Goal: Information Seeking & Learning: Learn about a topic

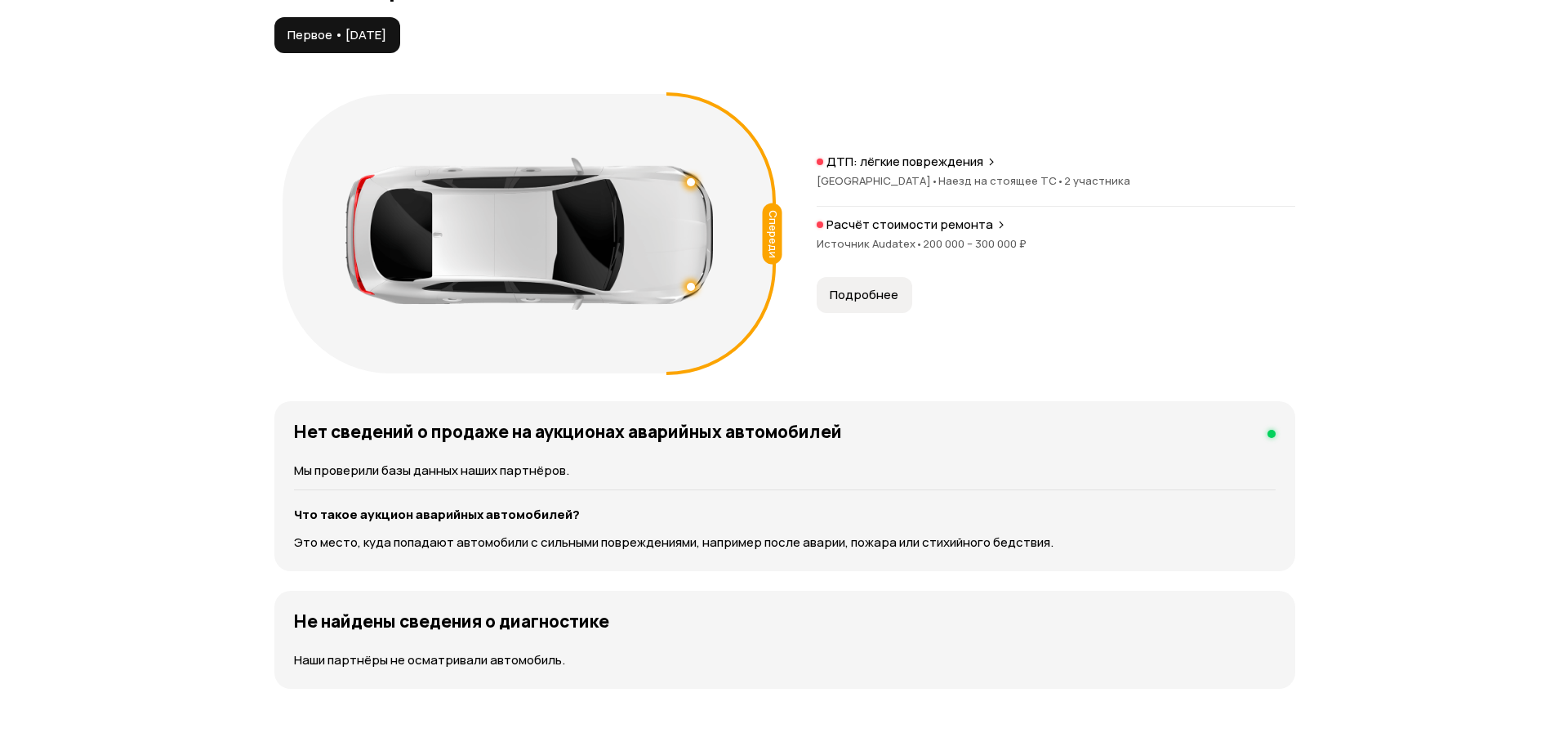
scroll to position [1961, 0]
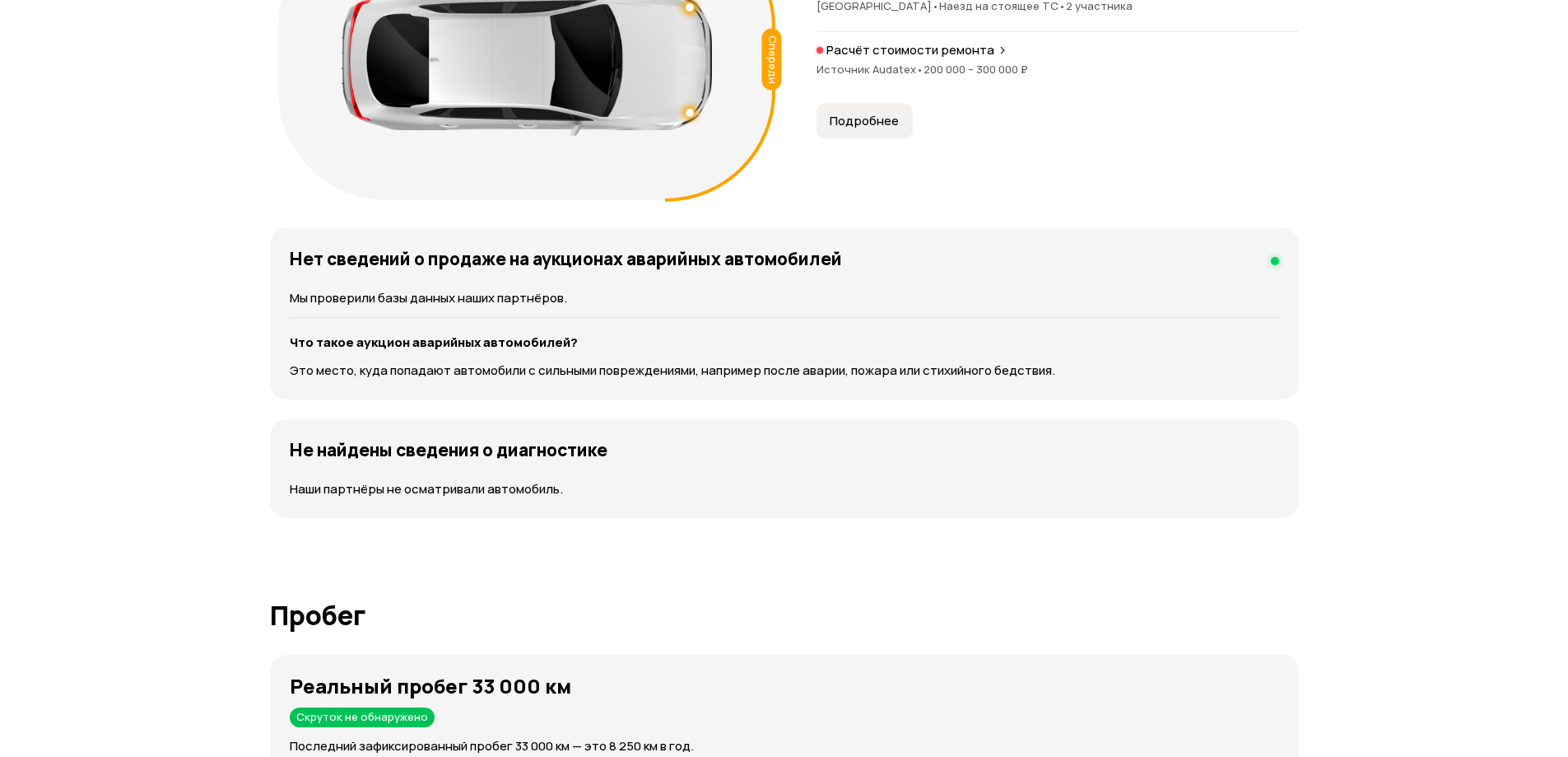
click at [858, 113] on span "Подробнее" at bounding box center [865, 122] width 69 height 17
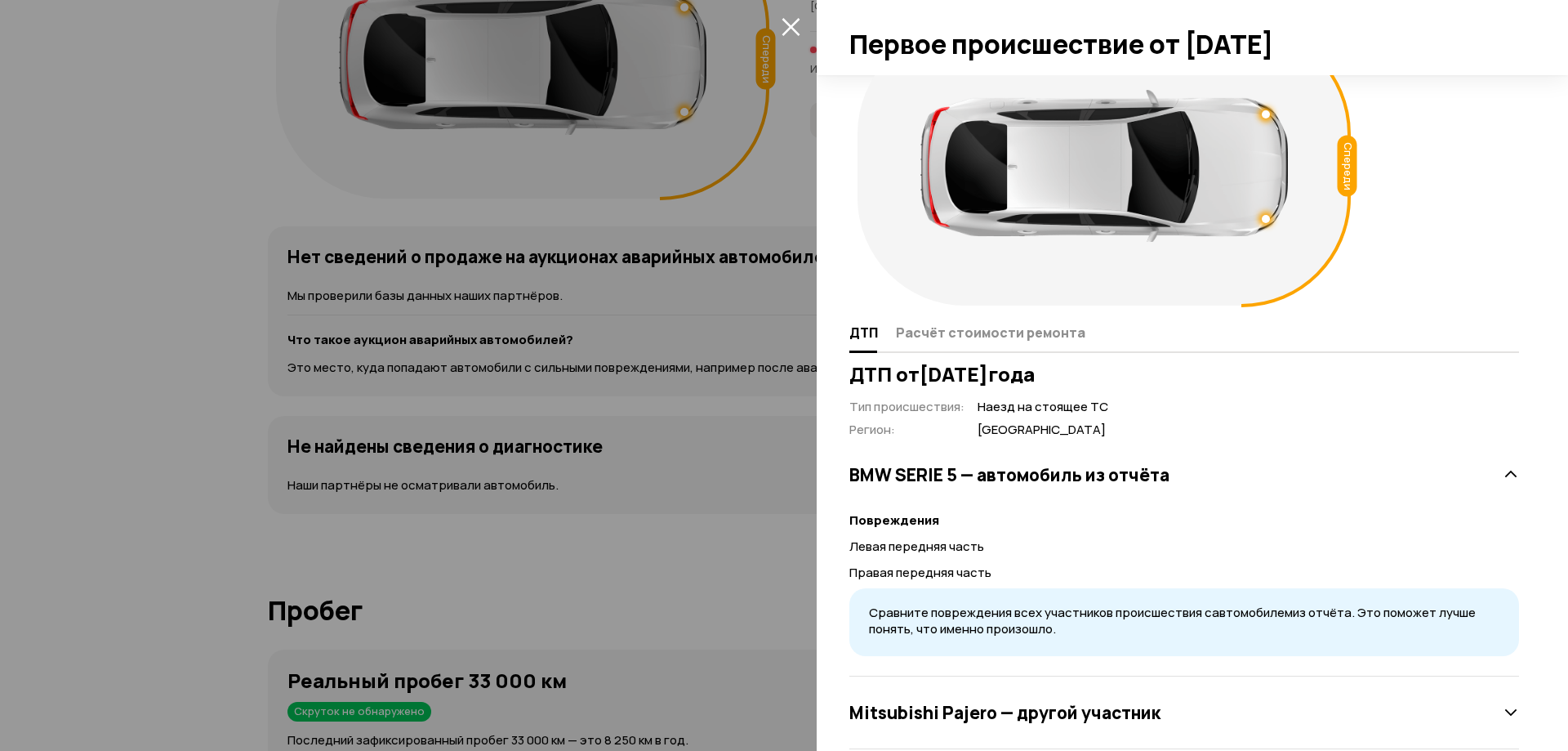
scroll to position [88, 0]
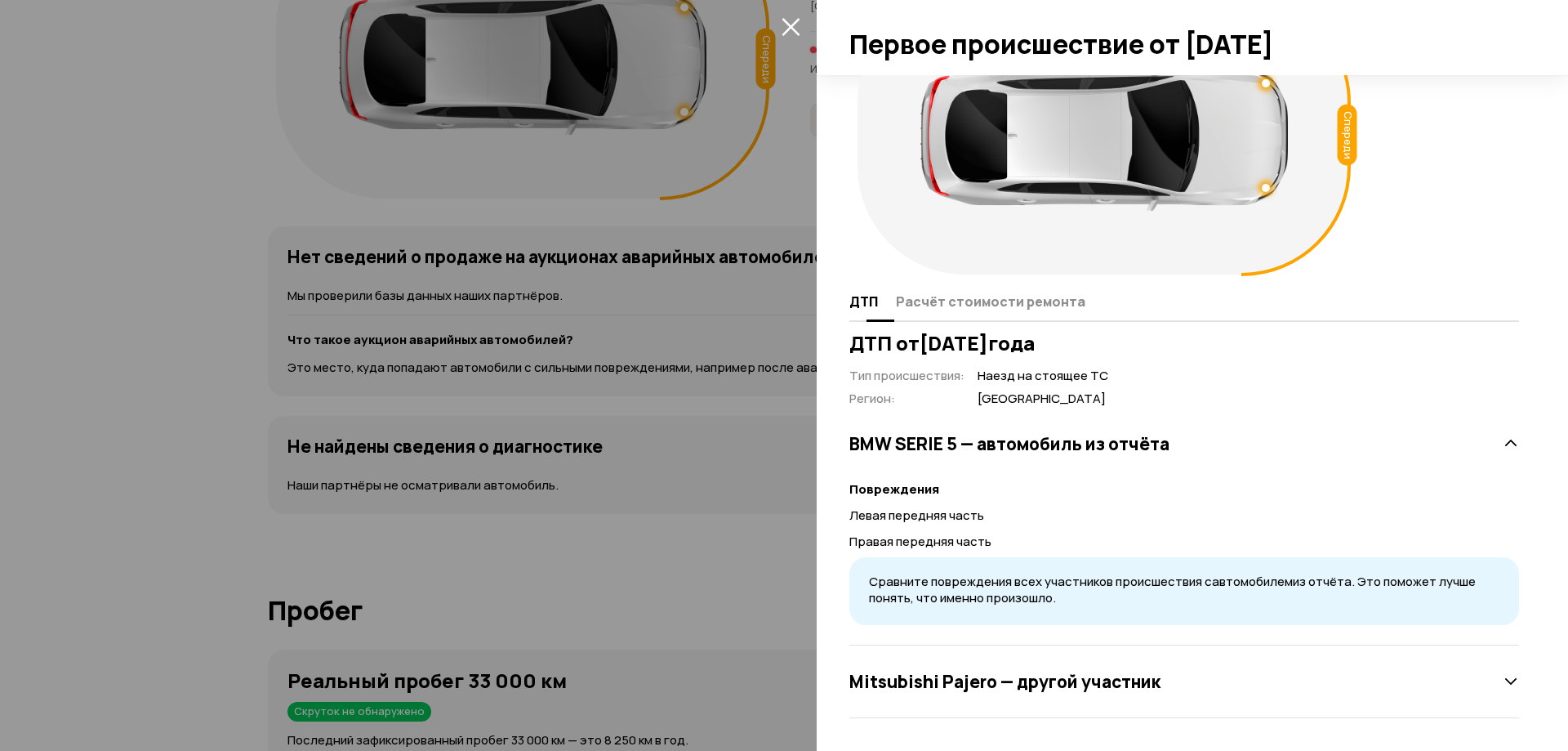
click at [971, 301] on span "Расчёт стоимости ремонта" at bounding box center [991, 301] width 189 height 17
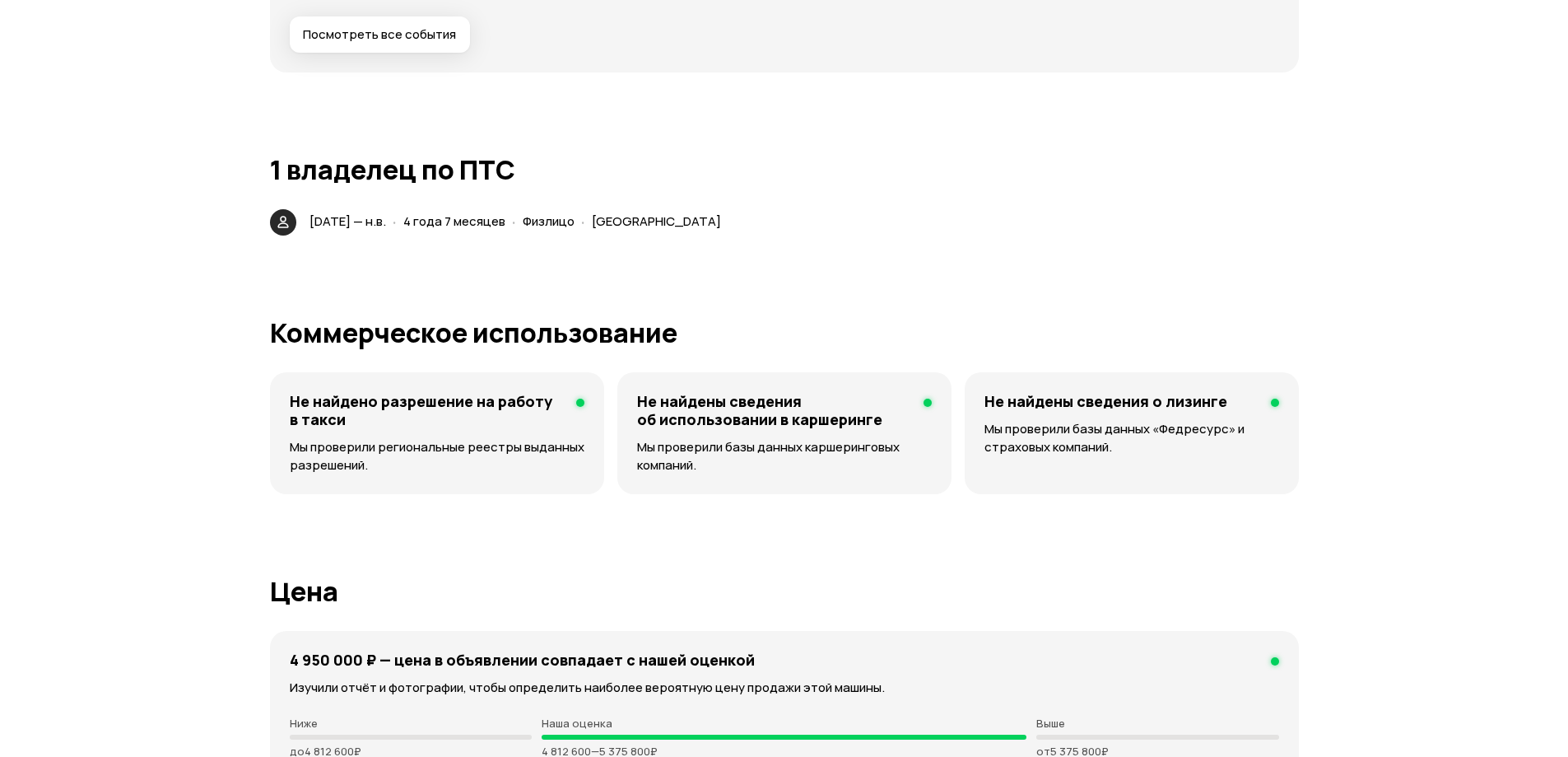
scroll to position [3953, 0]
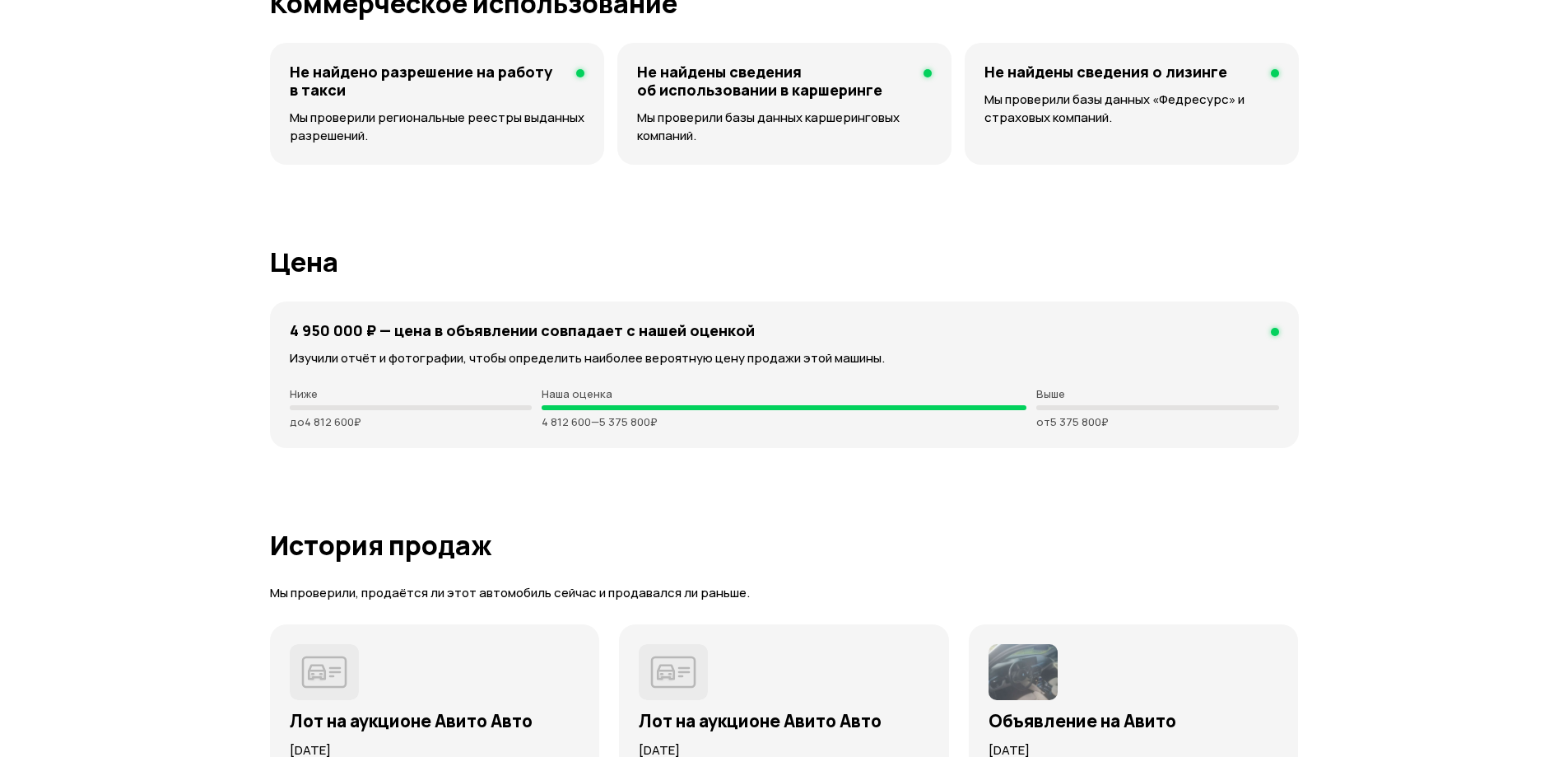
drag, startPoint x: 582, startPoint y: 405, endPoint x: 660, endPoint y: 412, distance: 78.3
click at [660, 412] on div "4 950 000 ₽ — цена в объявлении cовпадает с нашей оценкой Изучили отчёт и фотог…" at bounding box center [784, 375] width 1029 height 147
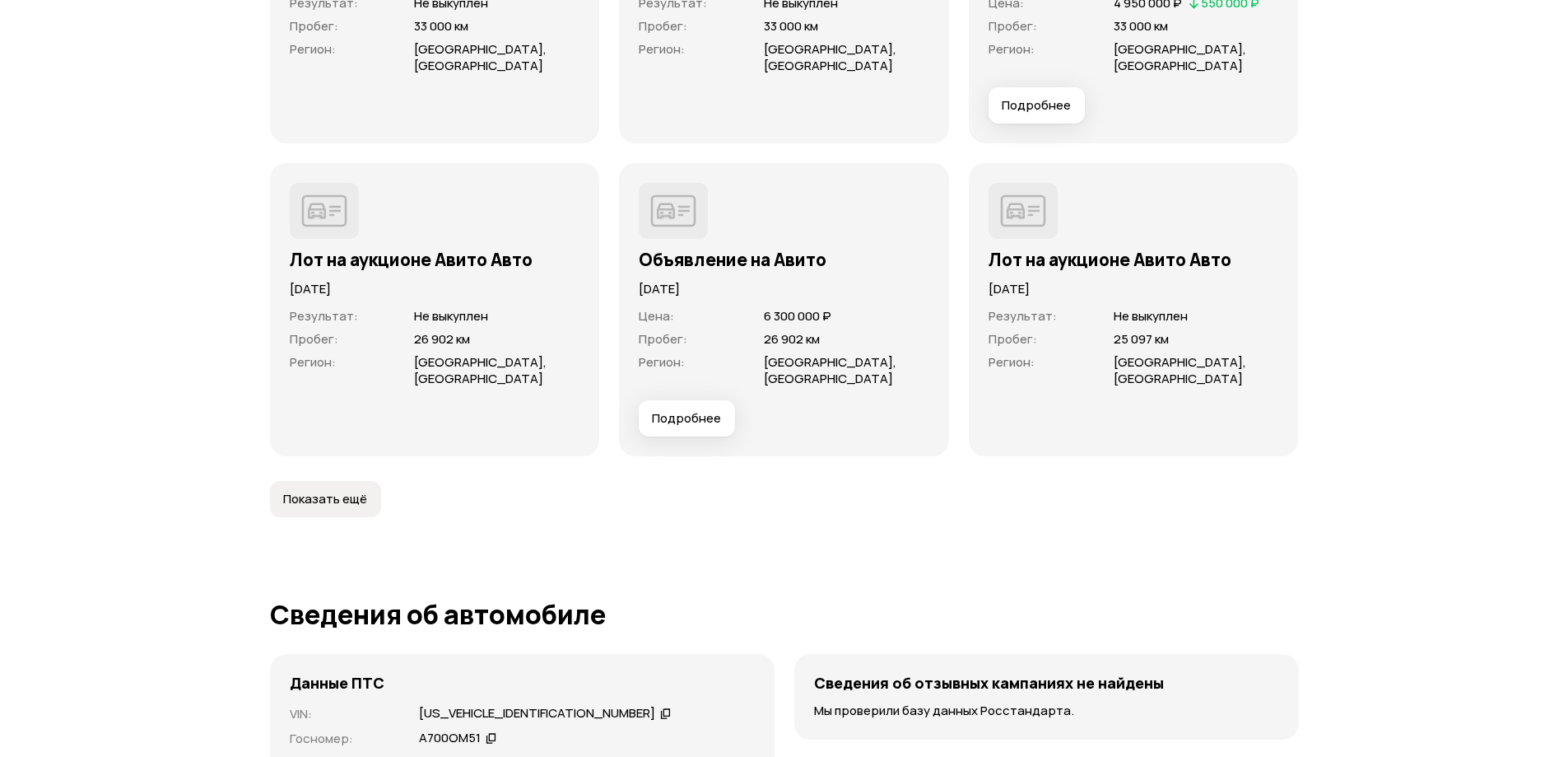
scroll to position [4447, 0]
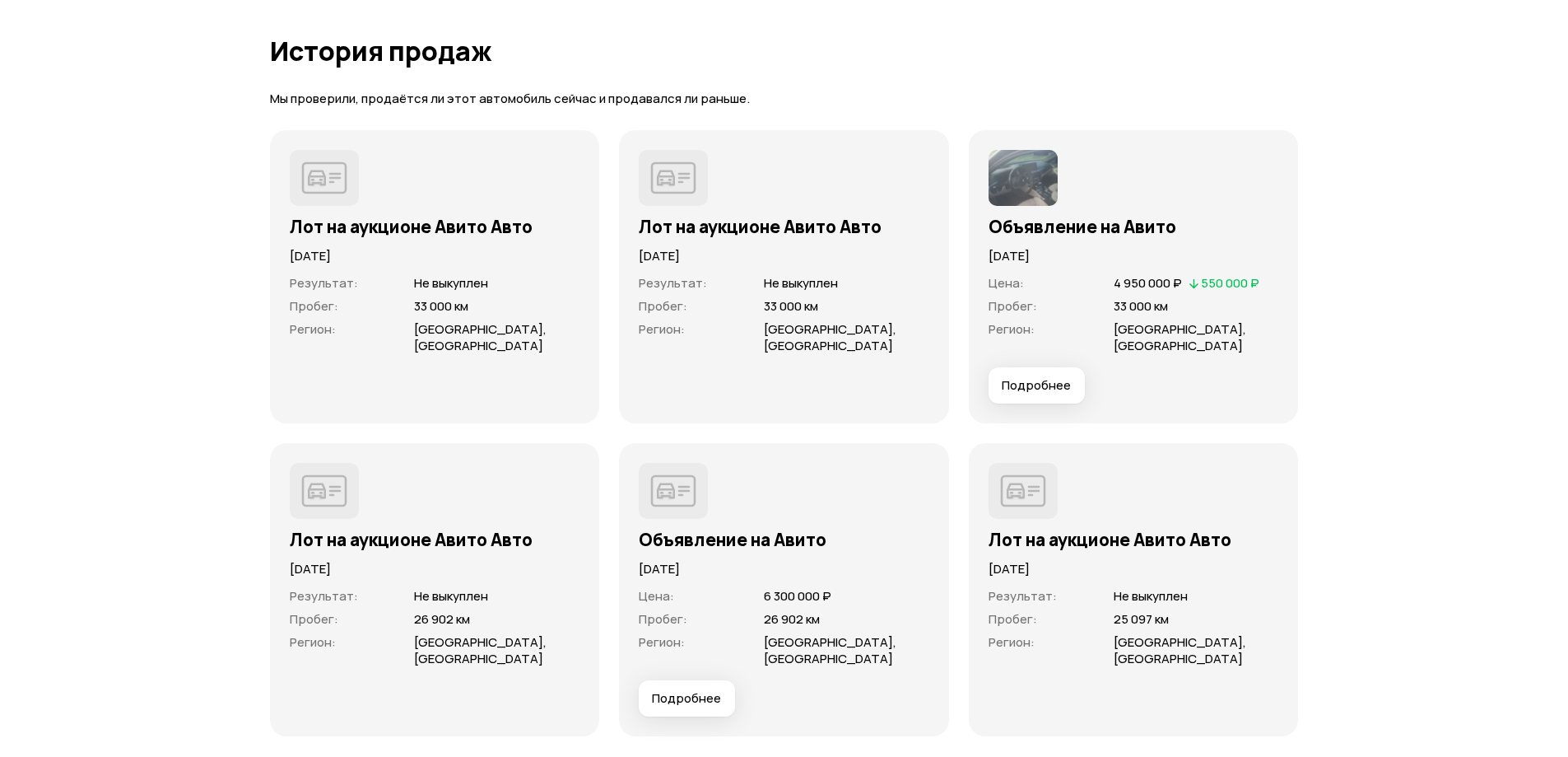
click at [1047, 377] on span "Подробнее" at bounding box center [1037, 386] width 69 height 17
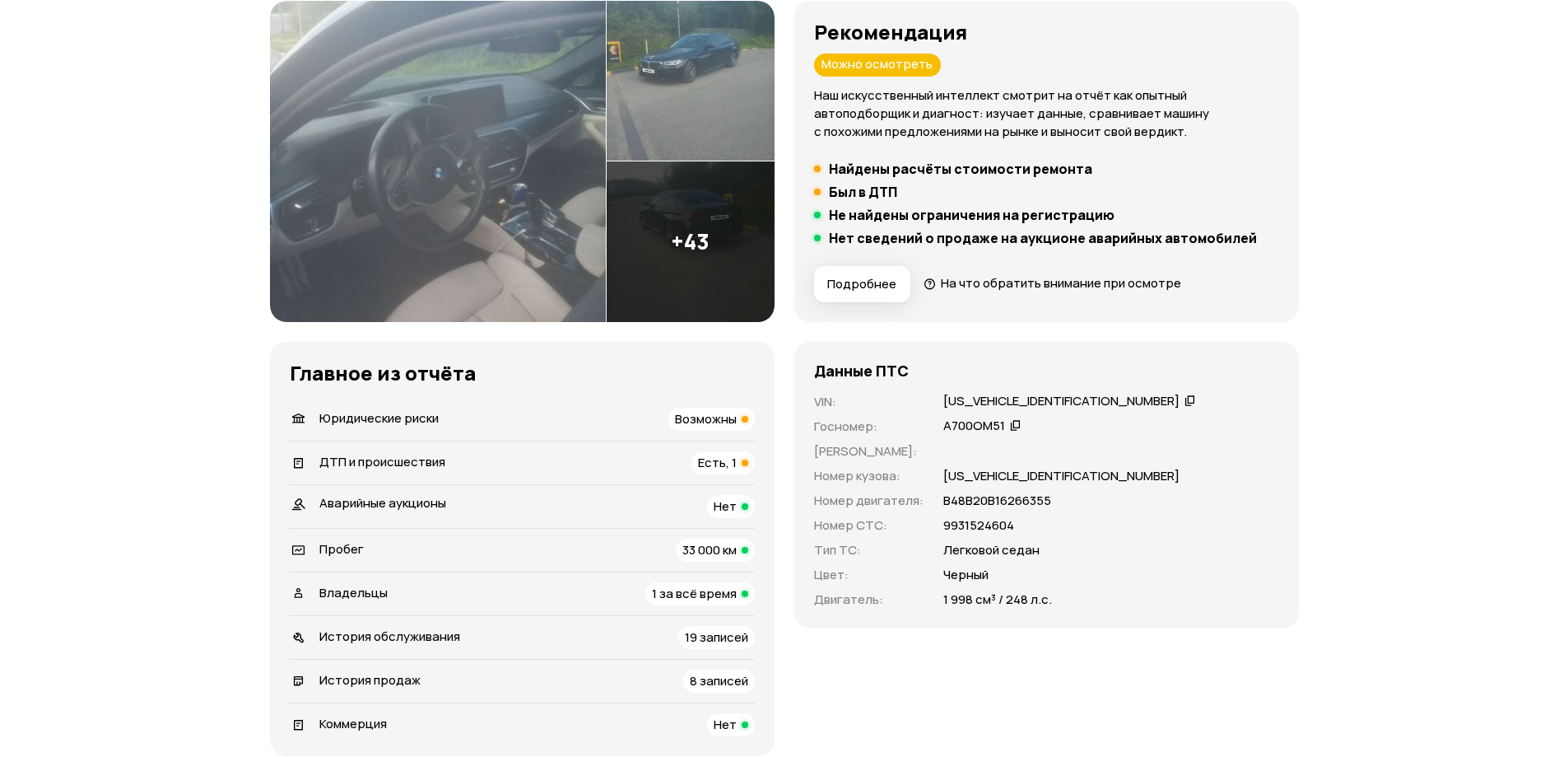
scroll to position [165, 0]
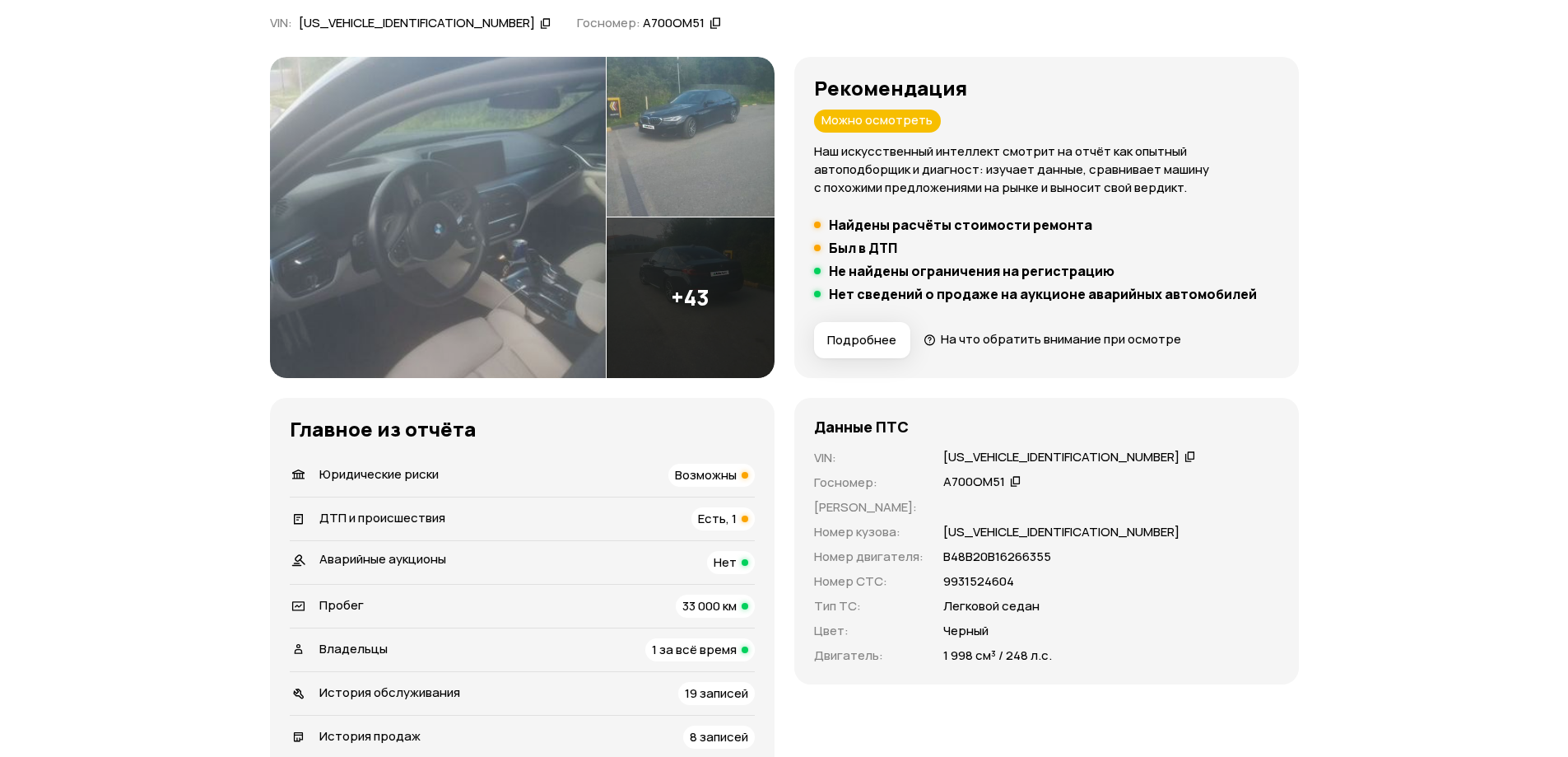
click at [703, 484] on div "Возможны" at bounding box center [711, 474] width 86 height 23
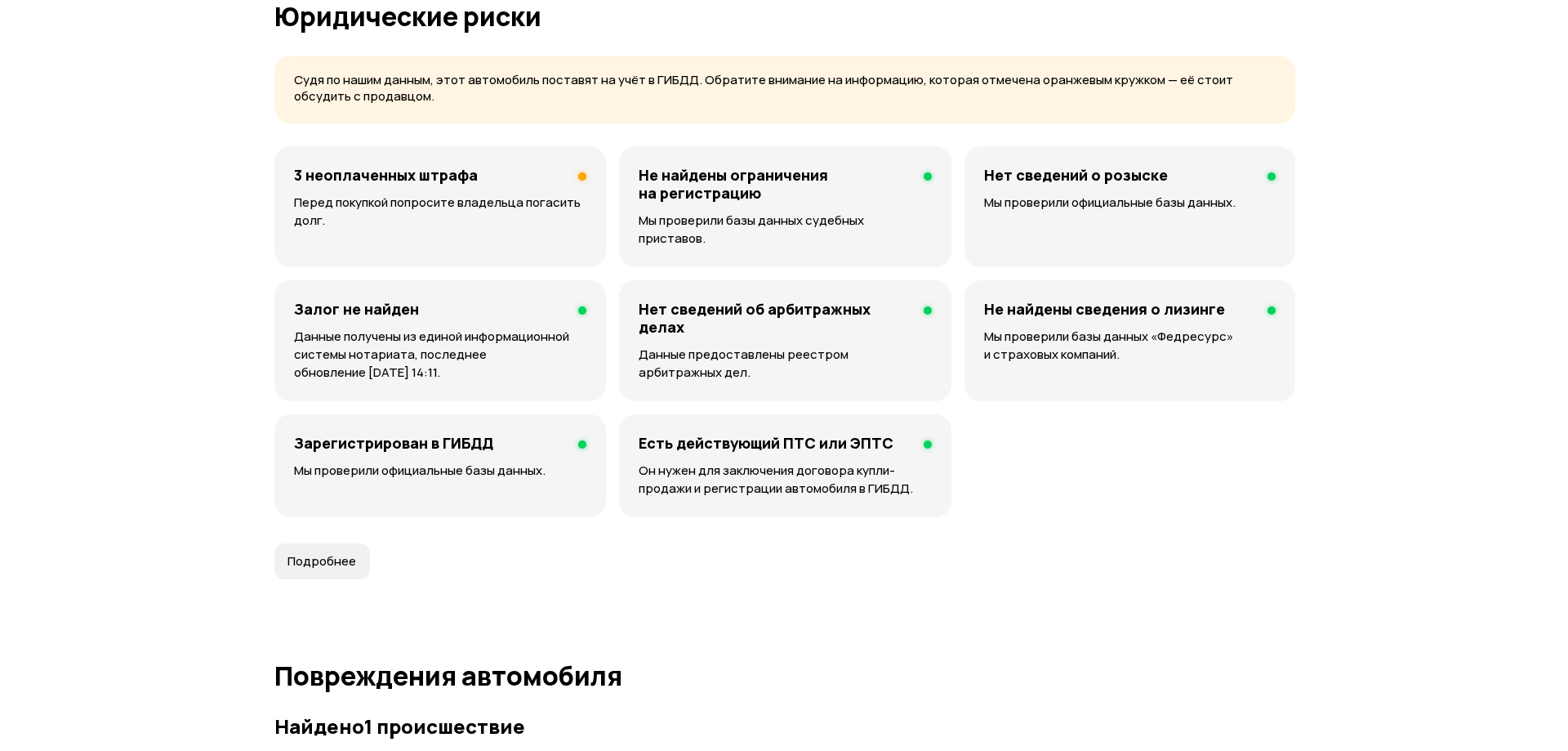
scroll to position [1051, 0]
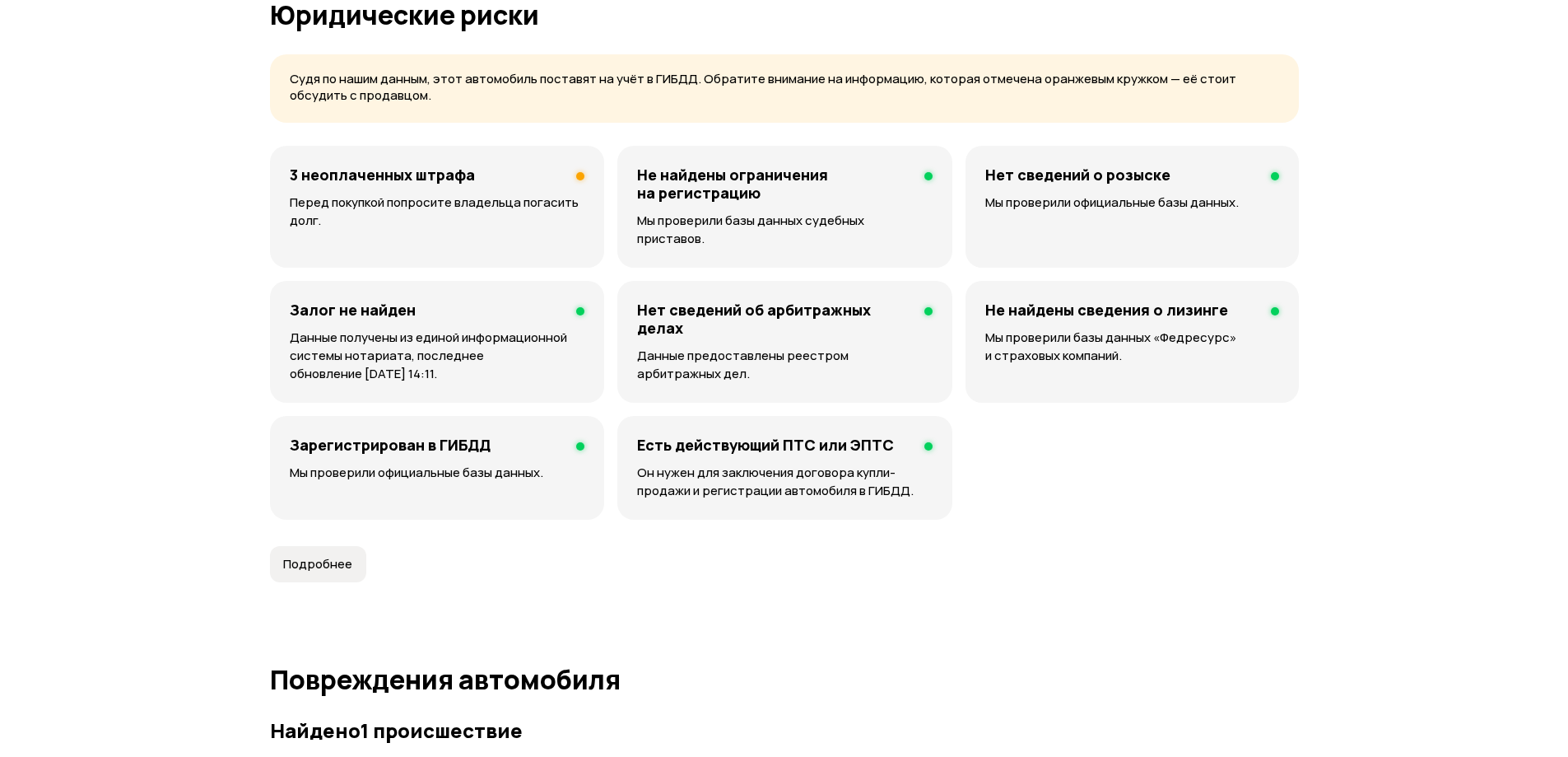
click at [473, 219] on p "Перед покупкой попросите владельца погасить долг." at bounding box center [437, 211] width 294 height 36
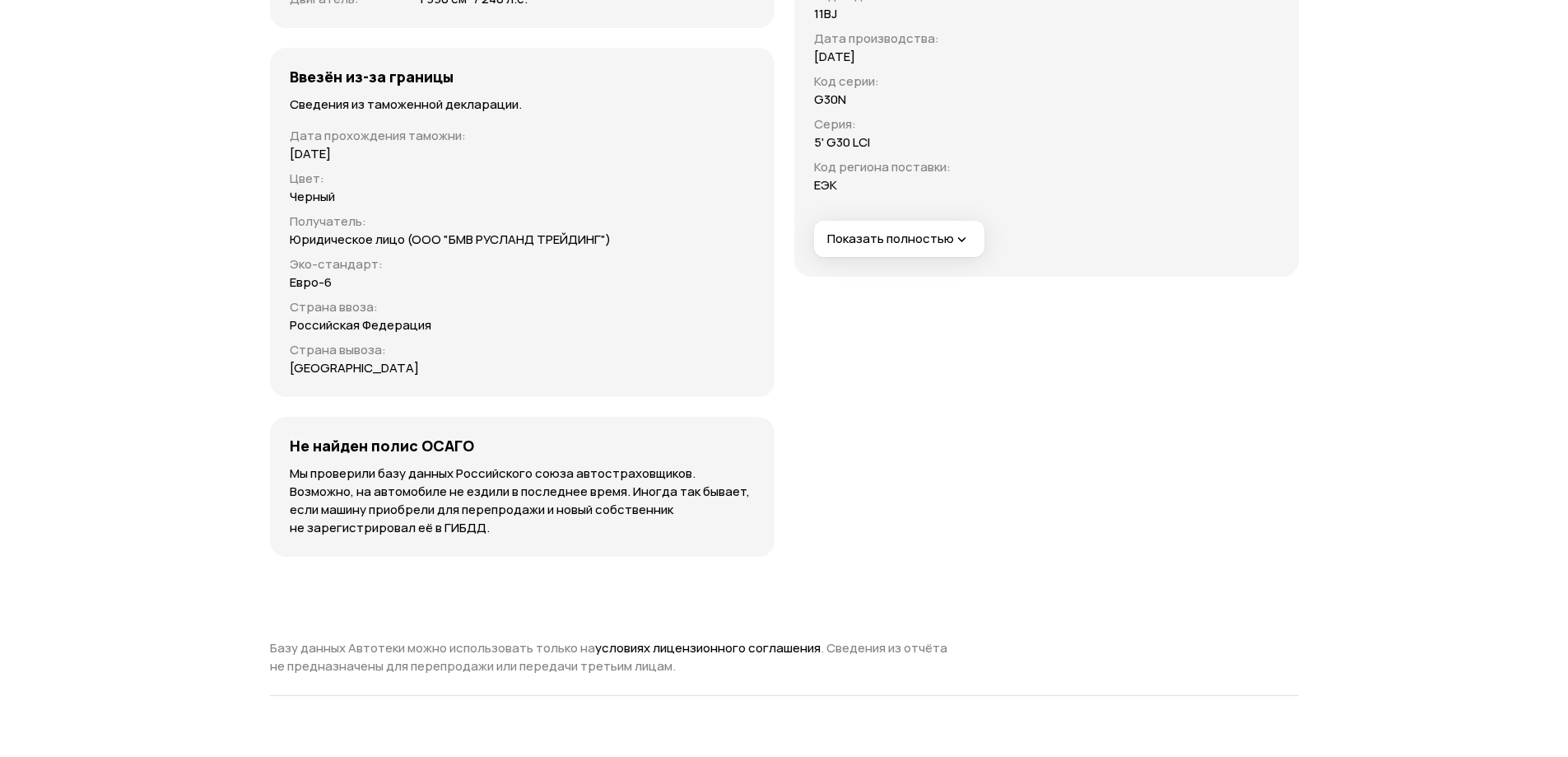
scroll to position [5765, 0]
